Goal: Task Accomplishment & Management: Use online tool/utility

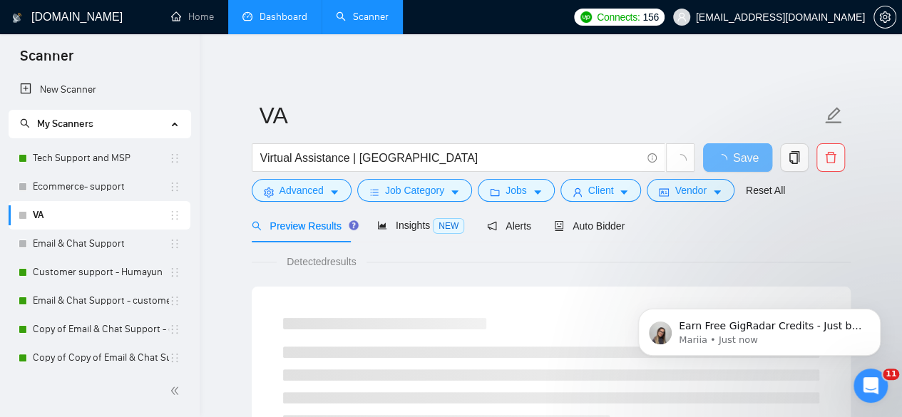
click at [282, 18] on link "Dashboard" at bounding box center [274, 17] width 65 height 12
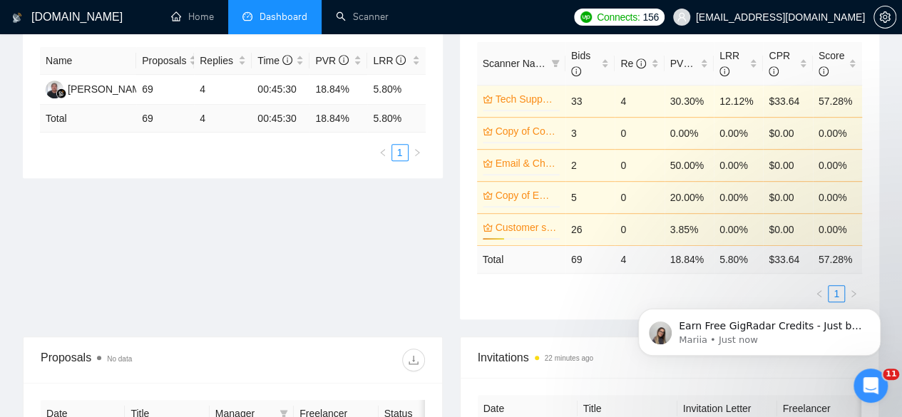
scroll to position [274, 0]
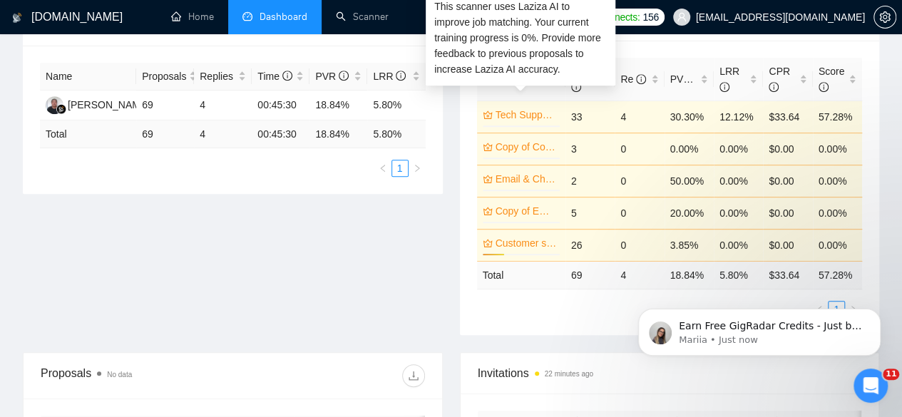
click at [526, 107] on link "Tech Support and MSP" at bounding box center [525, 115] width 61 height 16
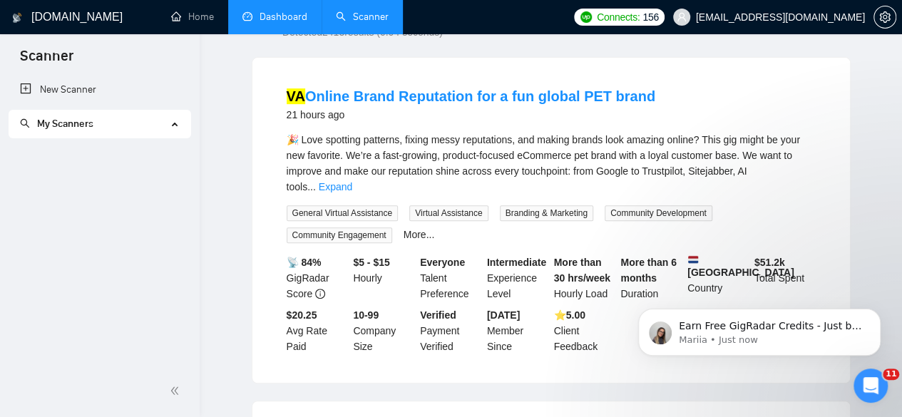
scroll to position [473, 0]
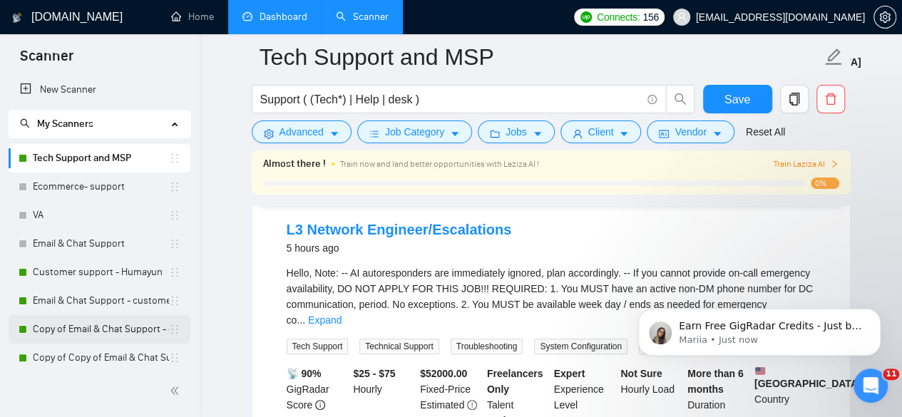
click at [76, 334] on link "Copy of Email & Chat Support - customer support S-1" at bounding box center [101, 329] width 136 height 29
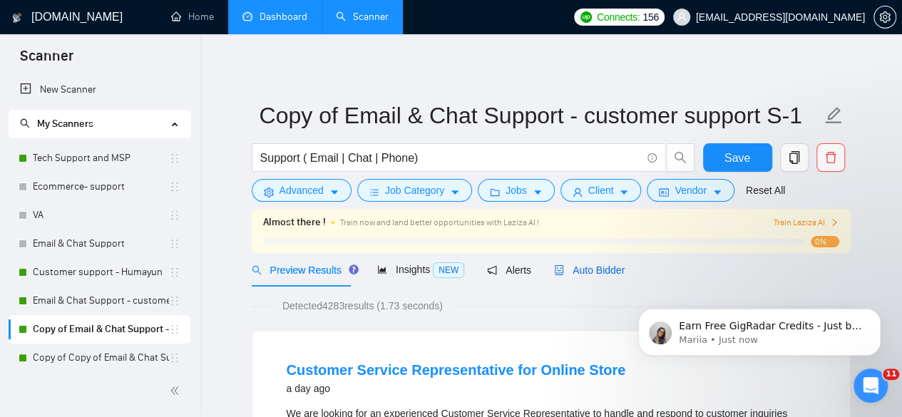
click at [580, 267] on span "Auto Bidder" at bounding box center [589, 269] width 71 height 11
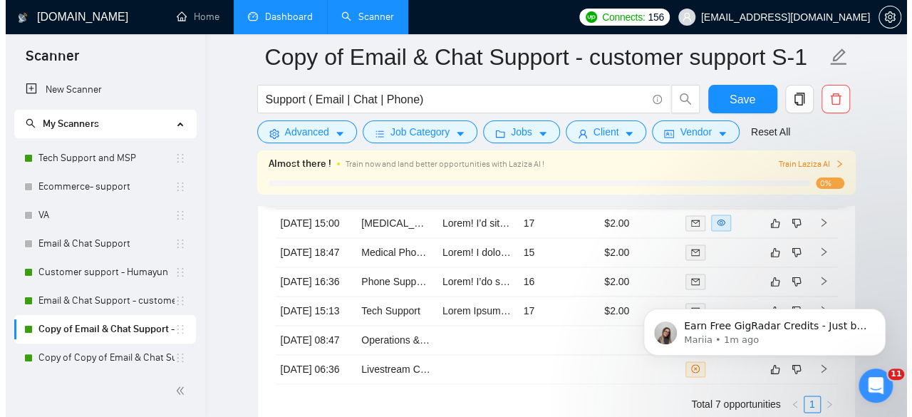
scroll to position [3554, 0]
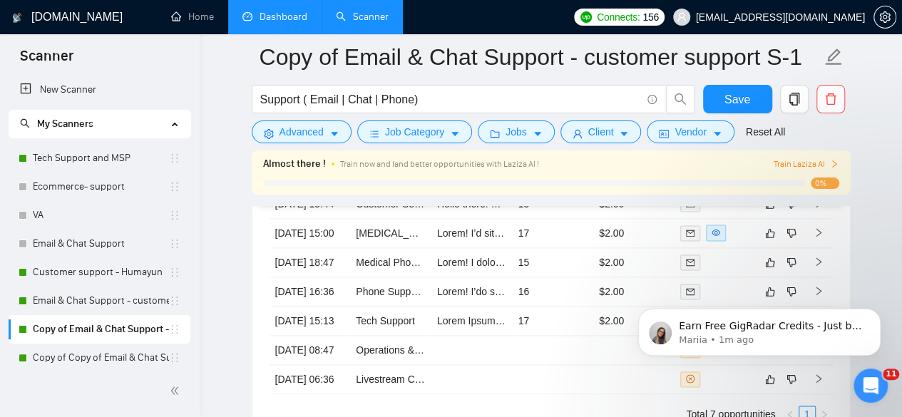
click at [806, 244] on div "Earn Free GigRadar Credits - Just by Sharing Your Story! 💬 Want more credits fo…" at bounding box center [759, 266] width 262 height 178
drag, startPoint x: 813, startPoint y: 241, endPoint x: 448, endPoint y: 193, distance: 368.1
click html "Earn Free GigRadar Credits - Just by Sharing Your Story! 💬 Want more credits fo…"
click at [383, 235] on link "[MEDICAL_DATA] Online Social Casino Support Representative" at bounding box center [498, 232] width 284 height 11
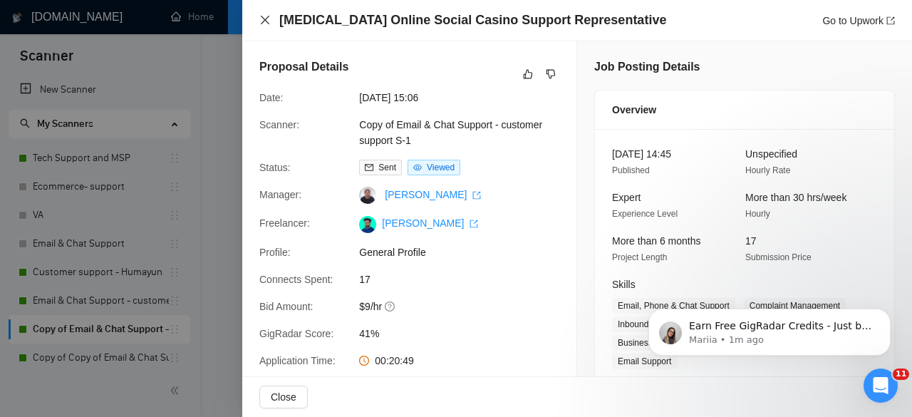
click at [265, 21] on icon "close" at bounding box center [265, 20] width 9 height 9
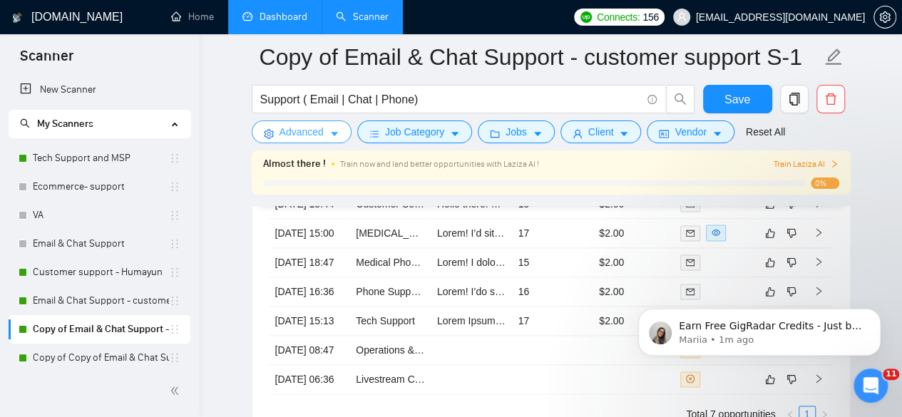
click at [316, 137] on span "Advanced" at bounding box center [301, 132] width 44 height 16
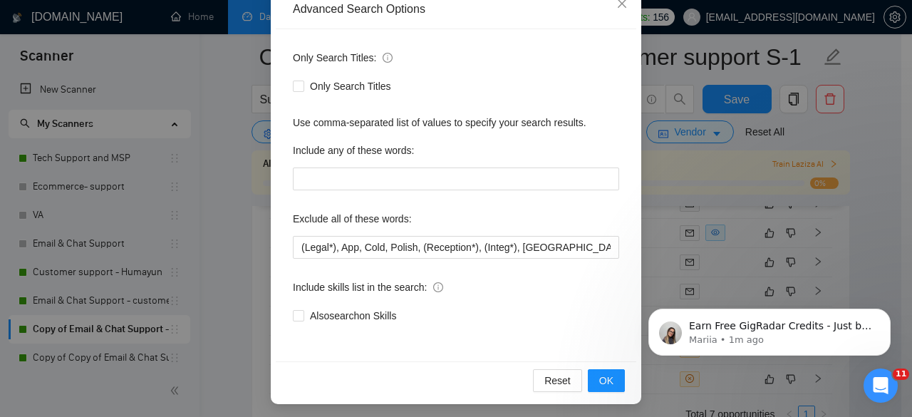
scroll to position [174, 0]
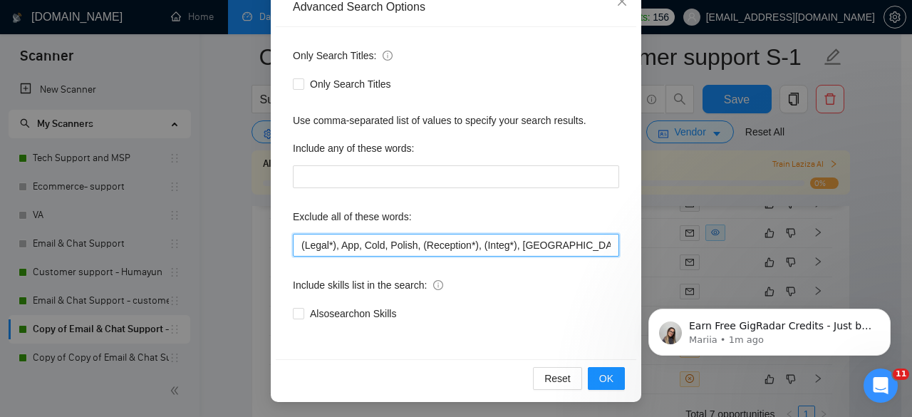
click at [412, 247] on input "(Legal*), App, Cold, Polish, (Reception*), (Integ*), [GEOGRAPHIC_DATA], Crypto,…" at bounding box center [456, 245] width 326 height 23
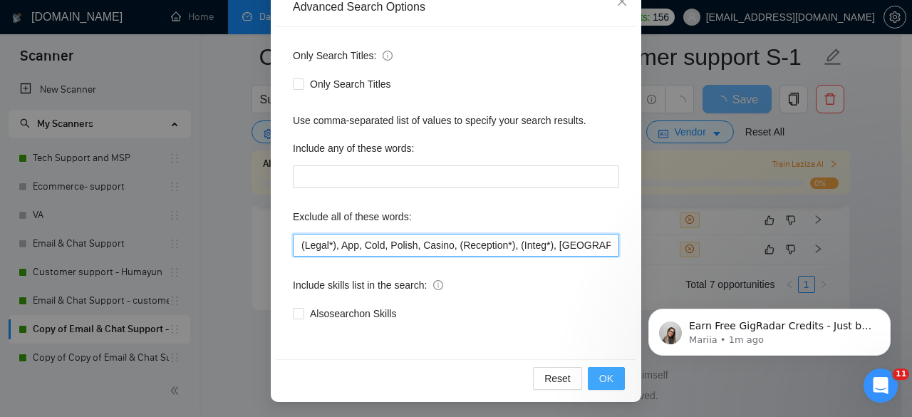
type input "(Legal*), App, Cold, Polish, Casino, (Reception*), (Integ*), [GEOGRAPHIC_DATA],…"
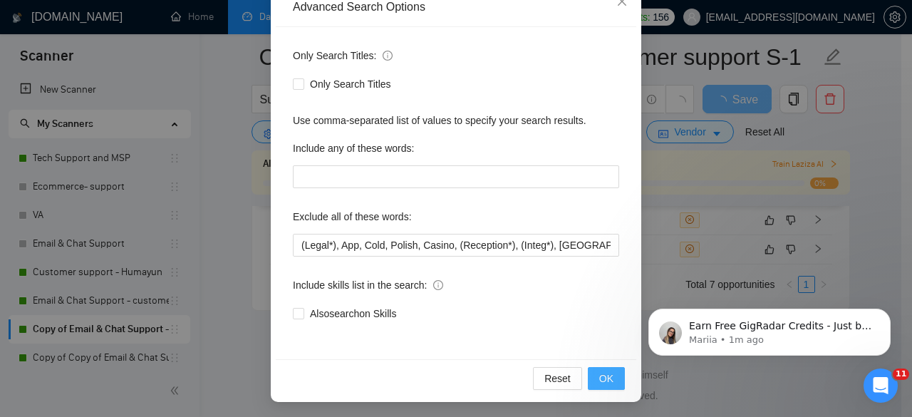
click at [603, 386] on button "OK" at bounding box center [606, 378] width 37 height 23
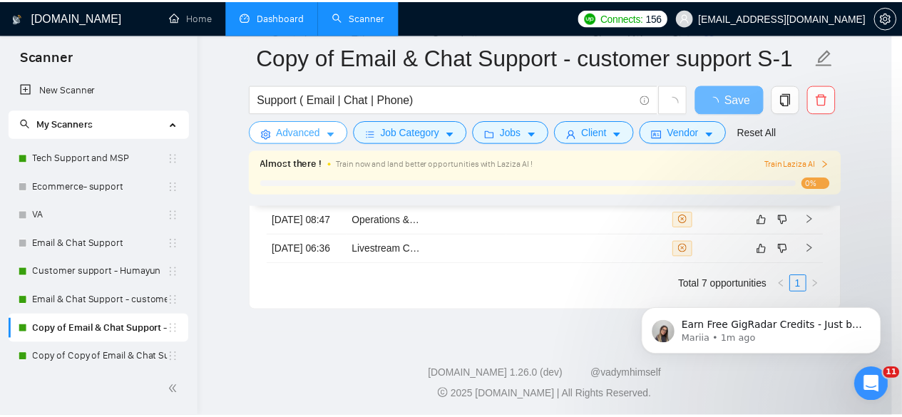
scroll to position [0, 0]
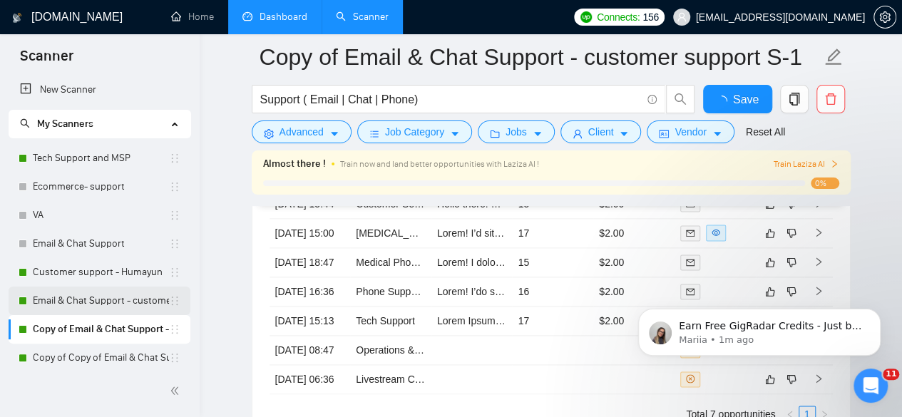
click at [102, 304] on link "Email & Chat Support - customer support S-1" at bounding box center [101, 301] width 136 height 29
click at [733, 96] on span "Save" at bounding box center [737, 100] width 26 height 18
